Goal: Register for event/course

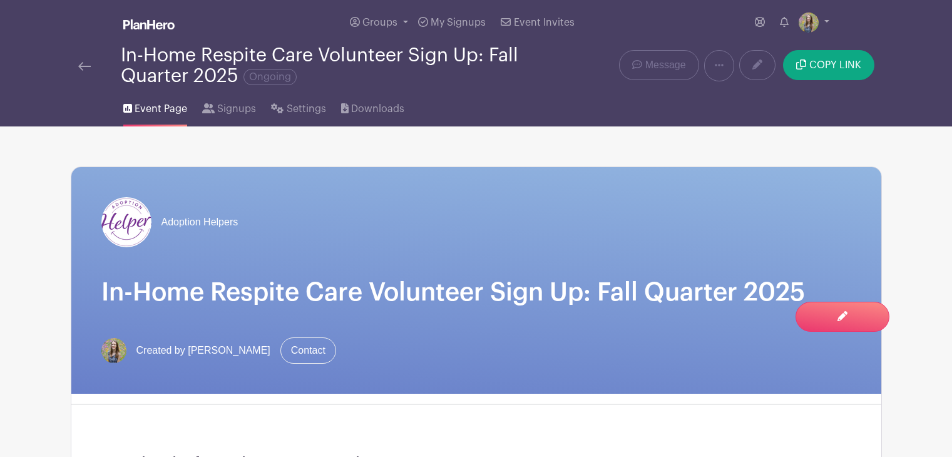
scroll to position [777, 0]
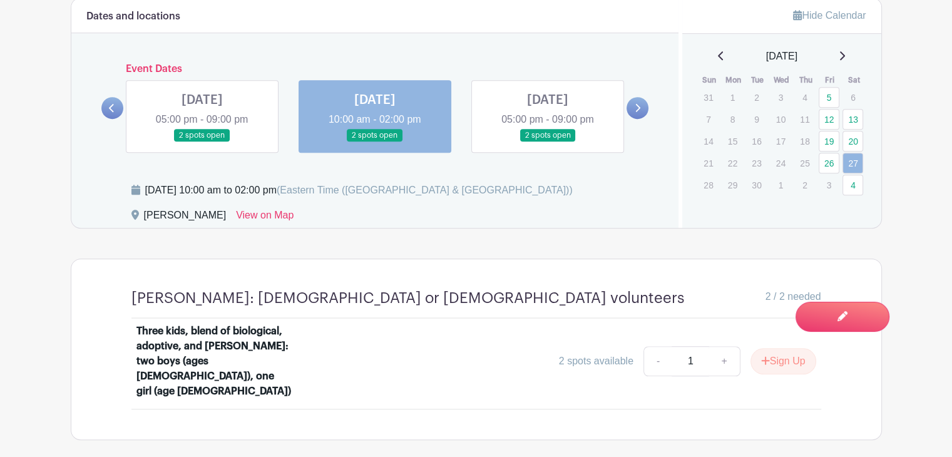
click at [718, 58] on icon at bounding box center [720, 55] width 5 height 9
click at [835, 178] on link "29" at bounding box center [828, 181] width 21 height 21
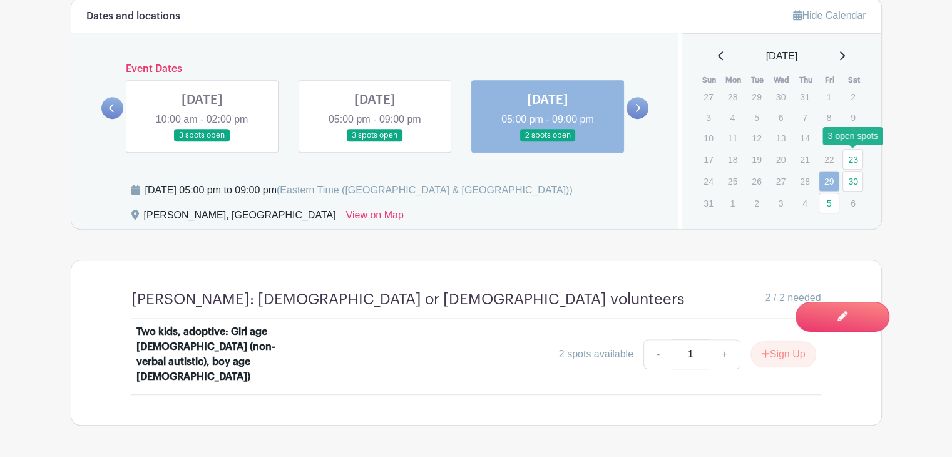
click at [857, 157] on link "23" at bounding box center [852, 159] width 21 height 21
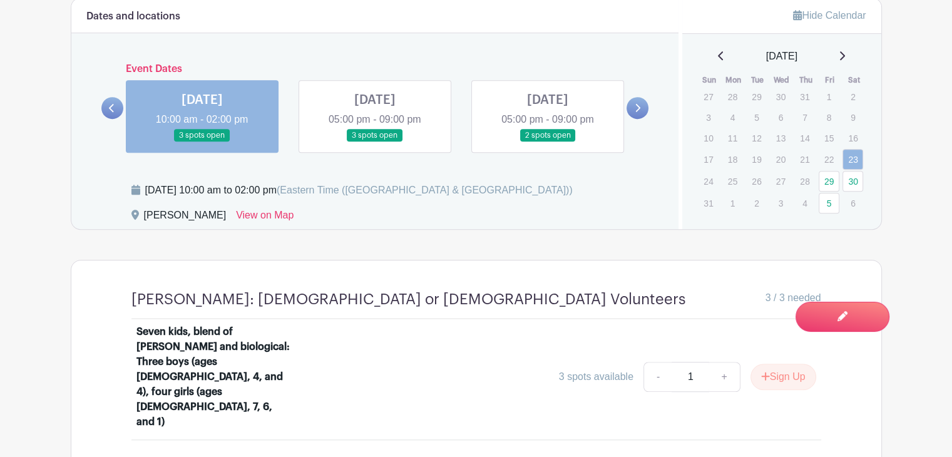
click at [631, 106] on link at bounding box center [637, 108] width 22 height 22
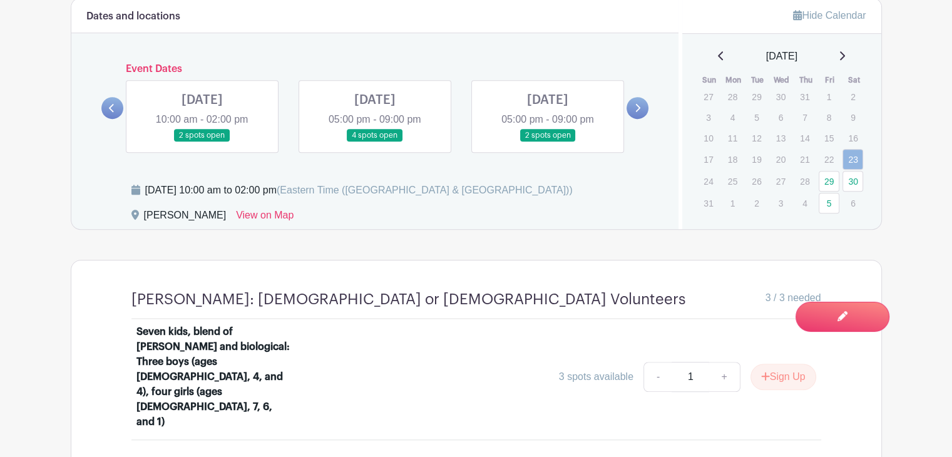
click at [111, 101] on link at bounding box center [112, 108] width 22 height 22
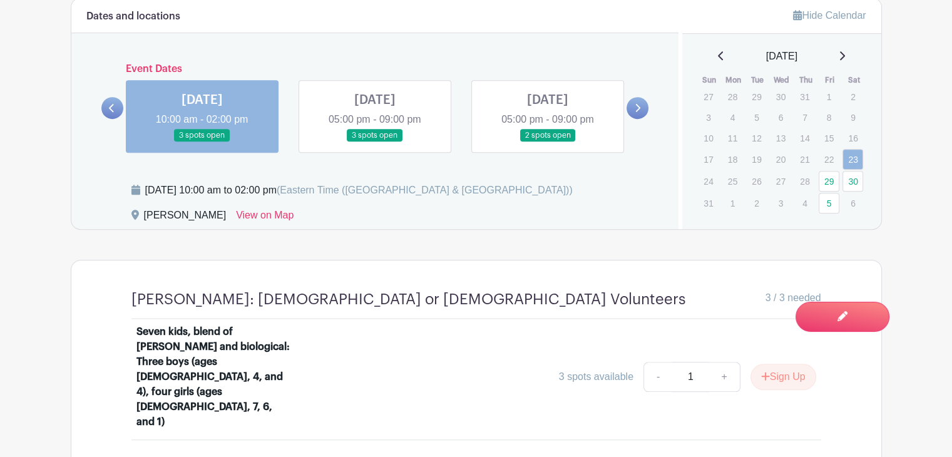
click at [375, 142] on link at bounding box center [375, 142] width 0 height 0
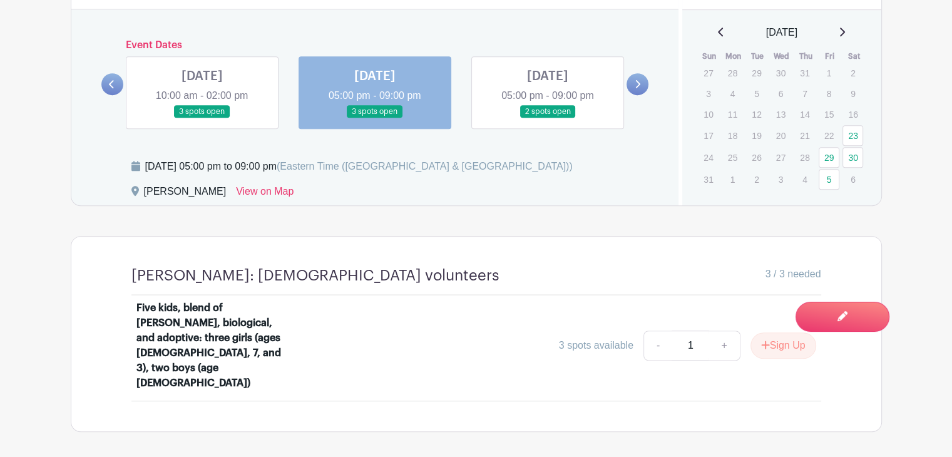
scroll to position [801, 0]
click at [202, 118] on link at bounding box center [202, 118] width 0 height 0
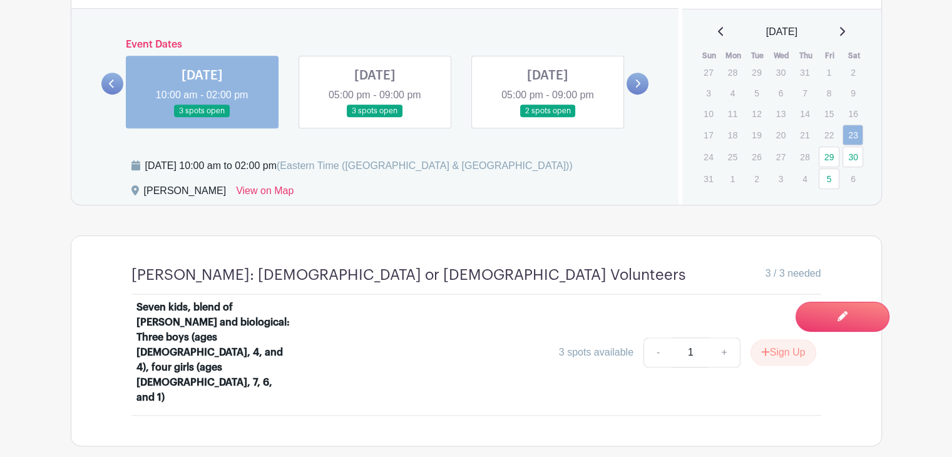
click at [375, 118] on link at bounding box center [375, 118] width 0 height 0
